Goal: Find specific page/section: Find specific page/section

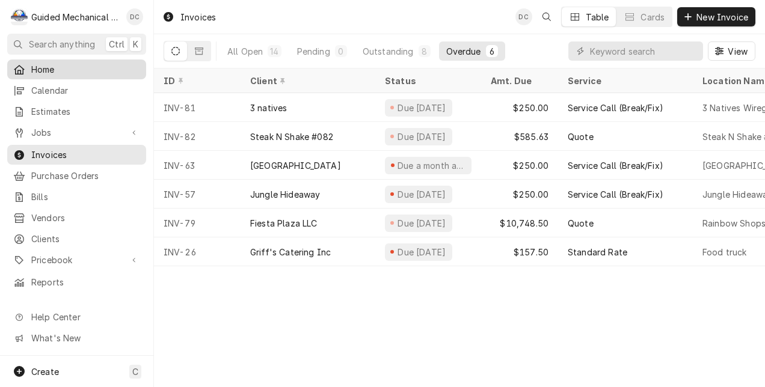
click at [51, 63] on span "Home" at bounding box center [85, 69] width 109 height 13
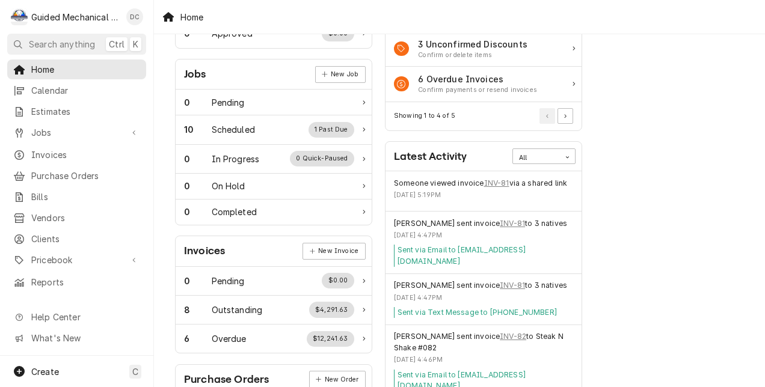
scroll to position [180, 0]
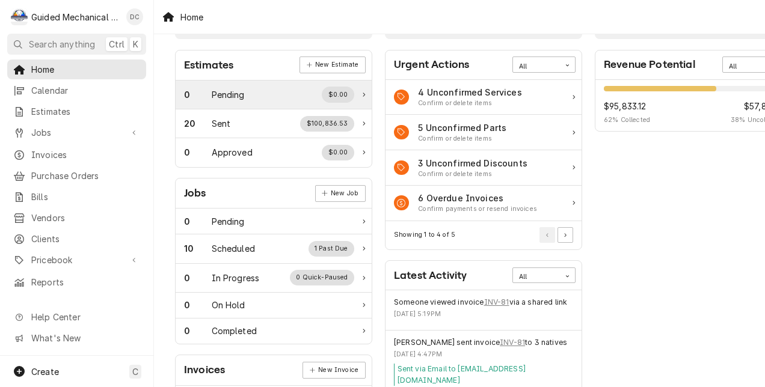
scroll to position [60, 0]
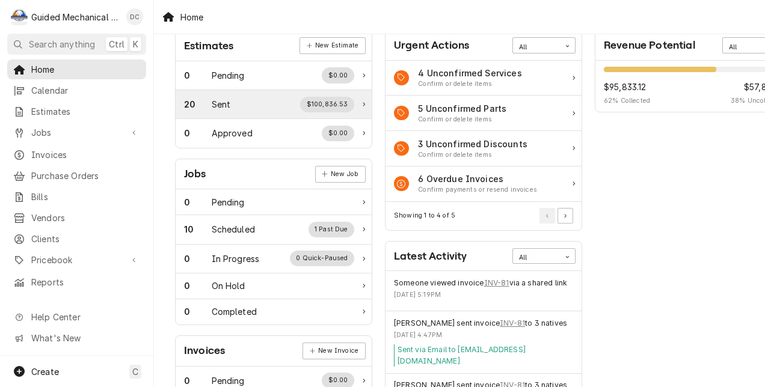
click at [281, 105] on div "20 Sent $100,836.53" at bounding box center [269, 105] width 170 height 16
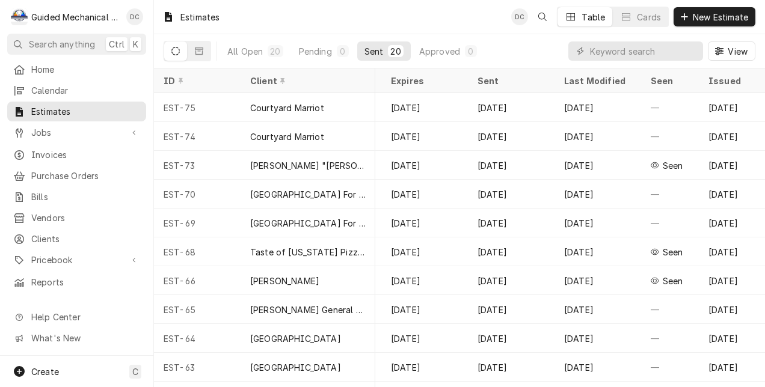
scroll to position [0, 841]
